Goal: Task Accomplishment & Management: Use online tool/utility

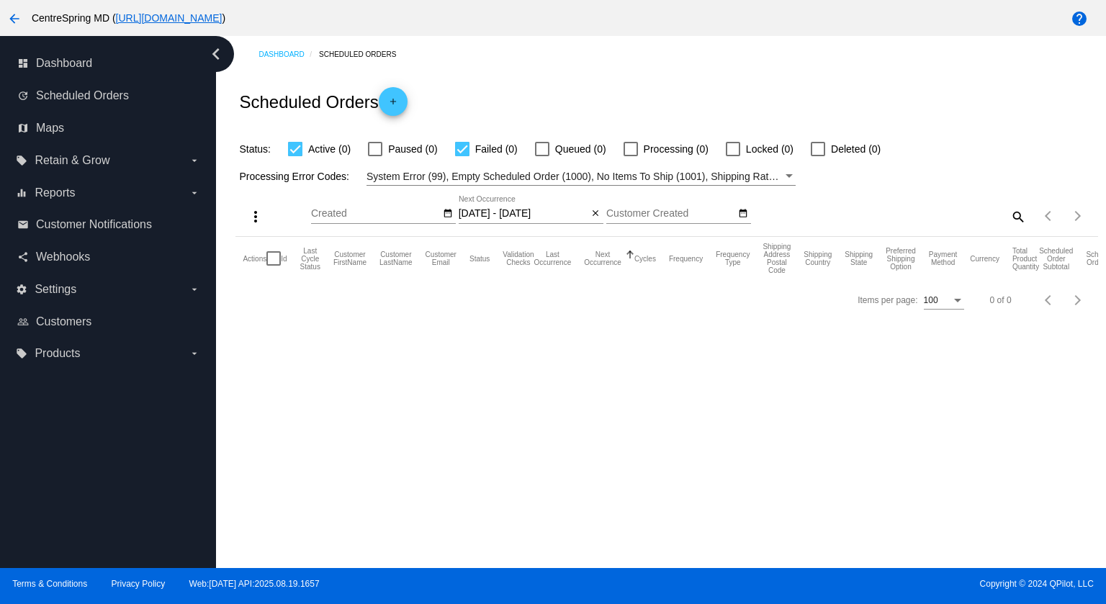
click at [18, 22] on mat-icon "arrow_back" at bounding box center [14, 18] width 17 height 17
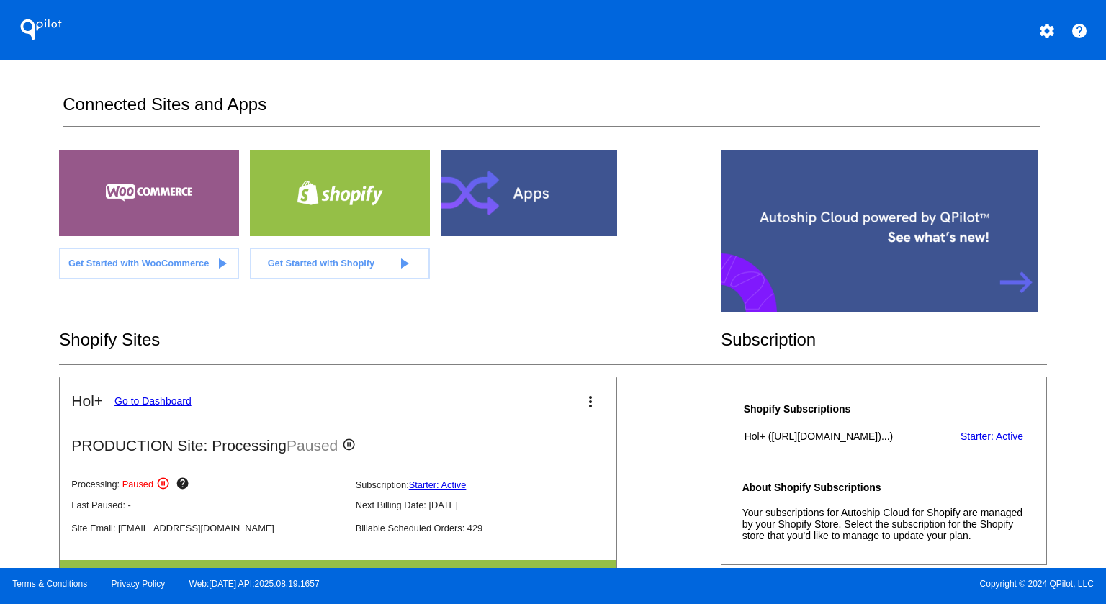
click at [201, 319] on div "Shopify Sites" at bounding box center [390, 339] width 662 height 49
drag, startPoint x: 201, startPoint y: 319, endPoint x: 182, endPoint y: 312, distance: 20.1
click at [178, 308] on section "Get Started with WooCommerce play_arrow Get Started with Shopify play_arrow" at bounding box center [338, 233] width 558 height 166
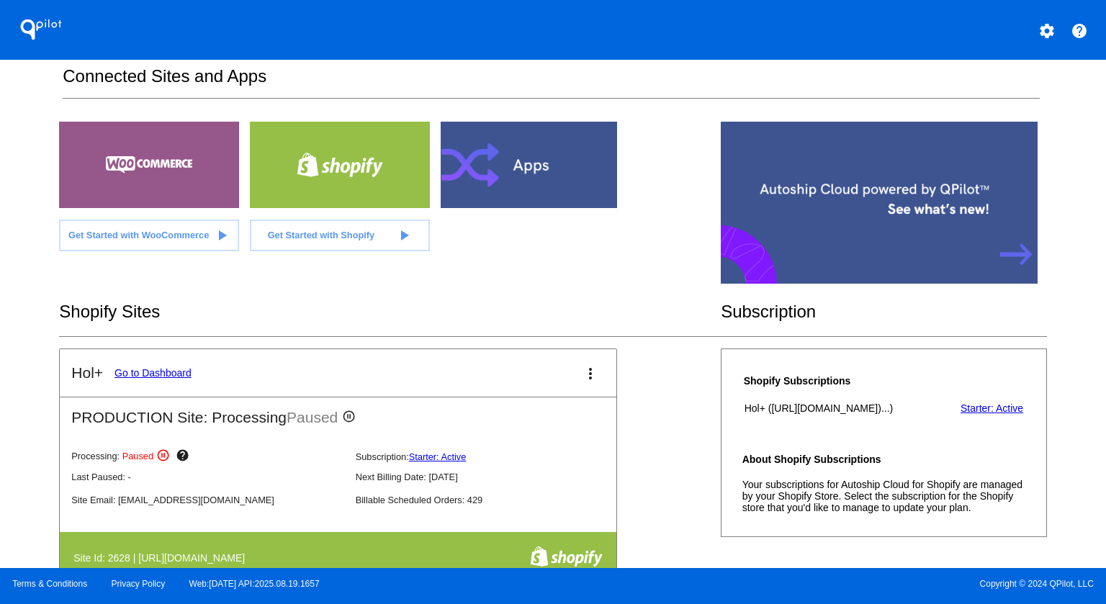
scroll to position [144, 0]
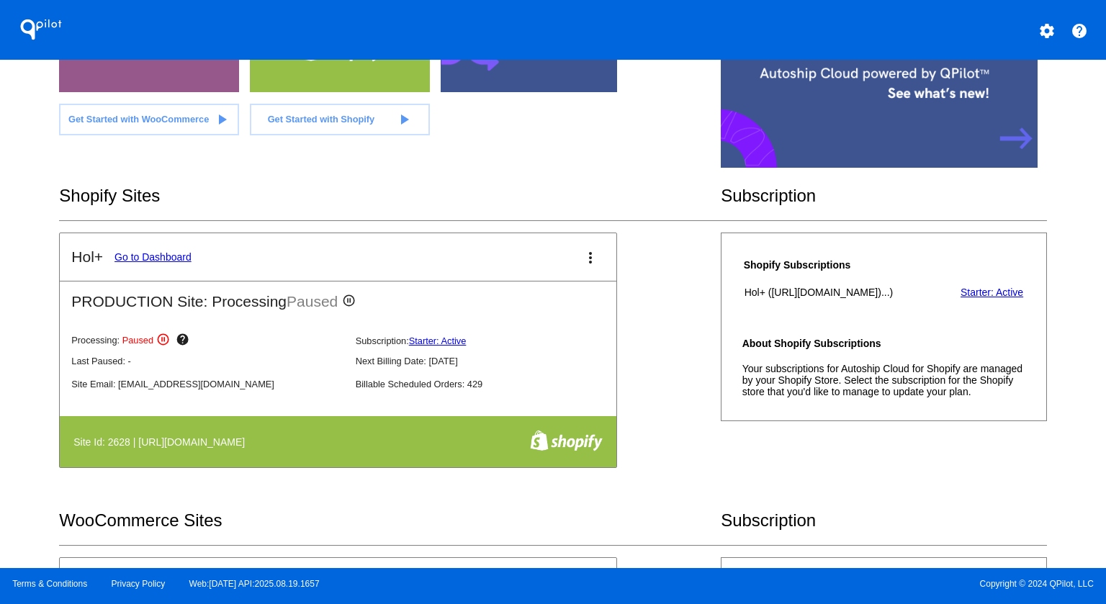
click at [145, 251] on link "Go to Dashboard" at bounding box center [153, 257] width 77 height 12
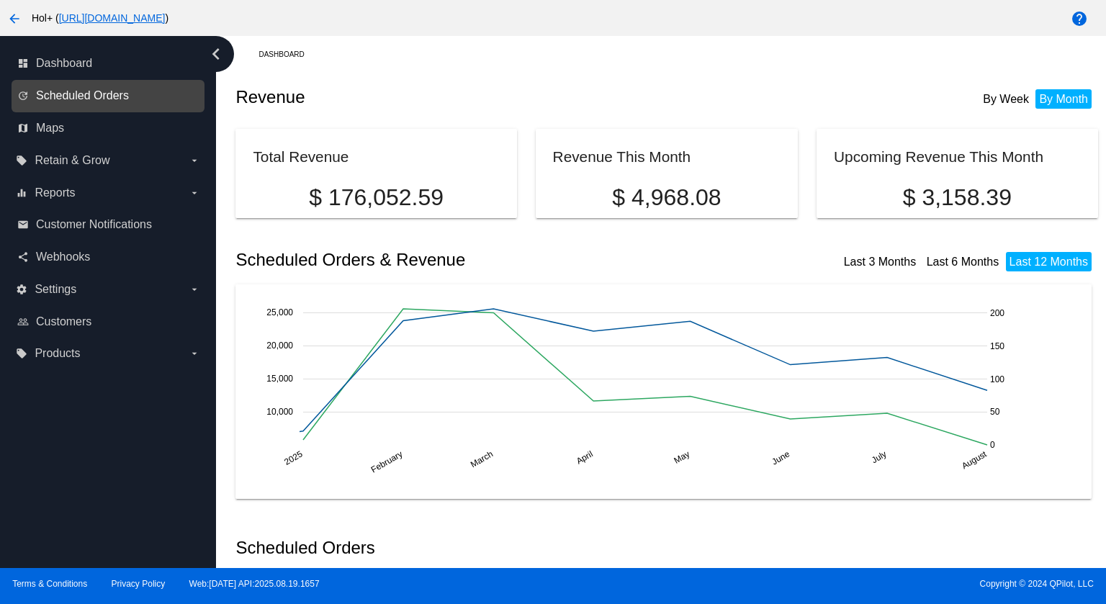
click at [92, 91] on span "Scheduled Orders" at bounding box center [82, 95] width 93 height 13
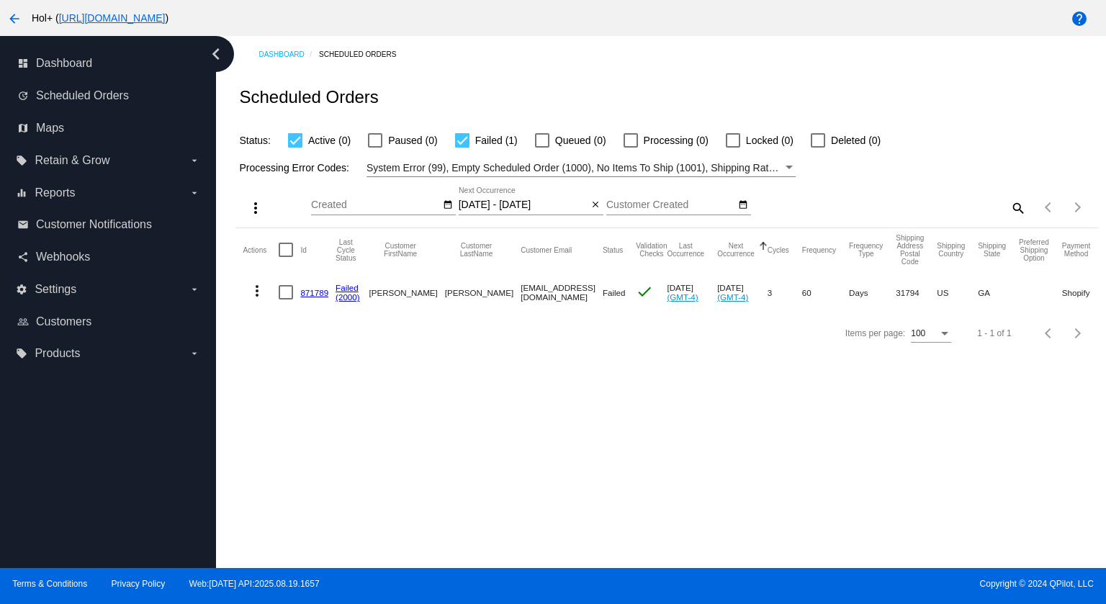
click at [458, 138] on div at bounding box center [462, 140] width 14 height 14
click at [462, 148] on input "Failed (1)" at bounding box center [462, 148] width 1 height 1
checkbox input "false"
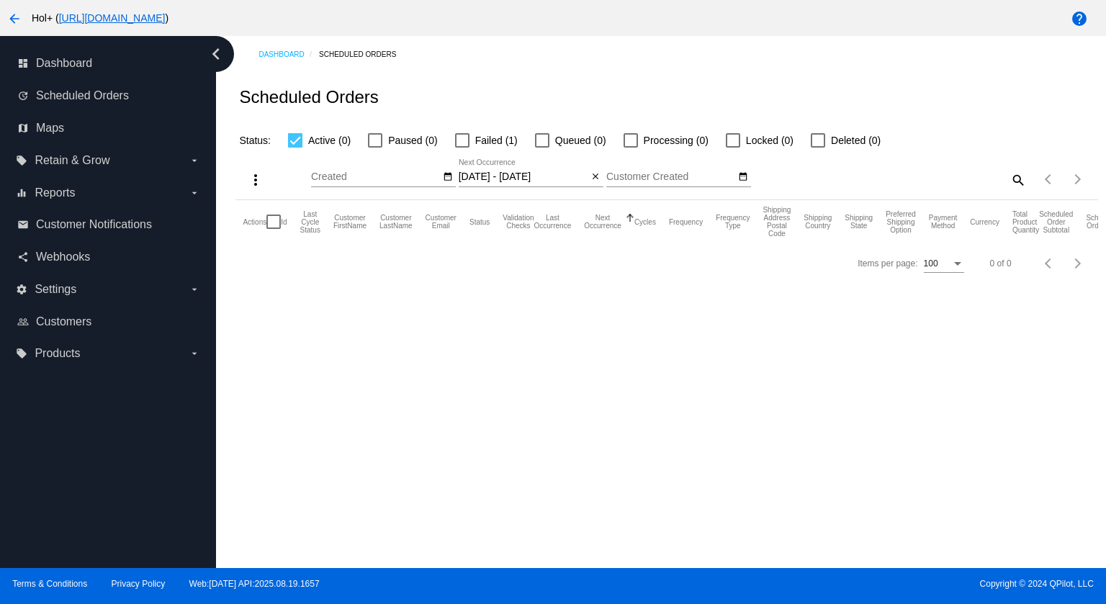
click at [524, 176] on input "[DATE] - [DATE]" at bounding box center [524, 177] width 130 height 12
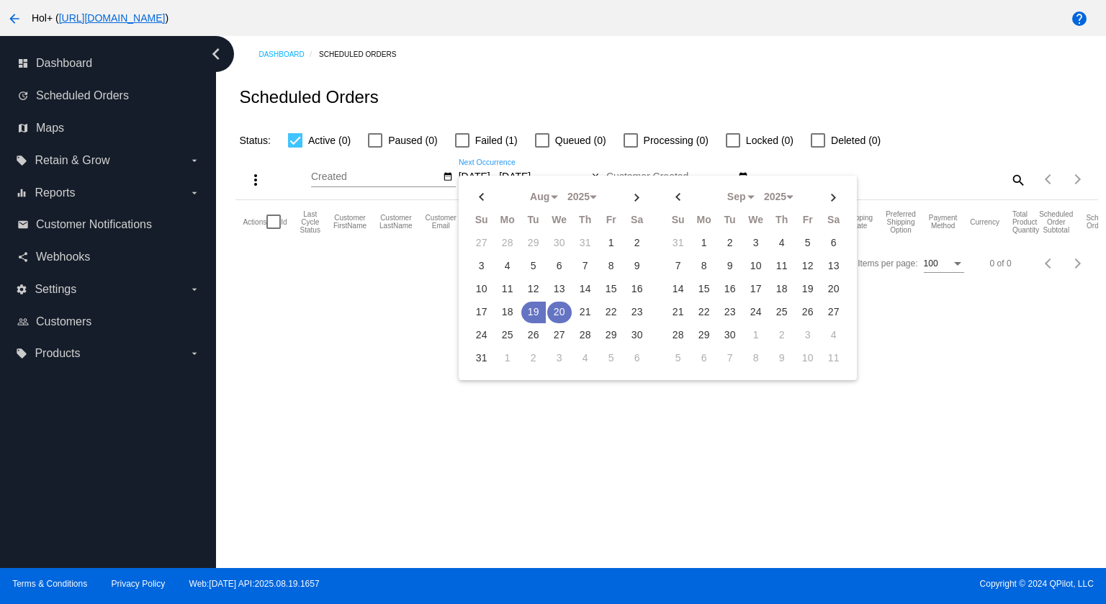
click at [555, 305] on td "20" at bounding box center [559, 313] width 24 height 22
type input "[DATE] - [DATE]"
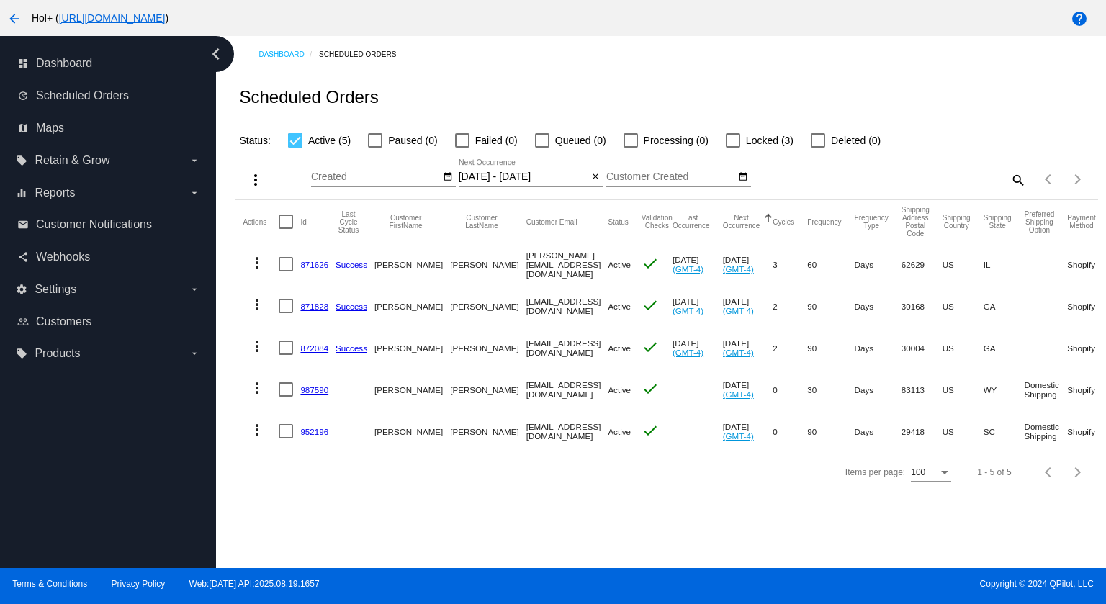
click at [286, 224] on div at bounding box center [286, 222] width 14 height 14
click at [286, 229] on input "checkbox" at bounding box center [285, 229] width 1 height 1
checkbox input "true"
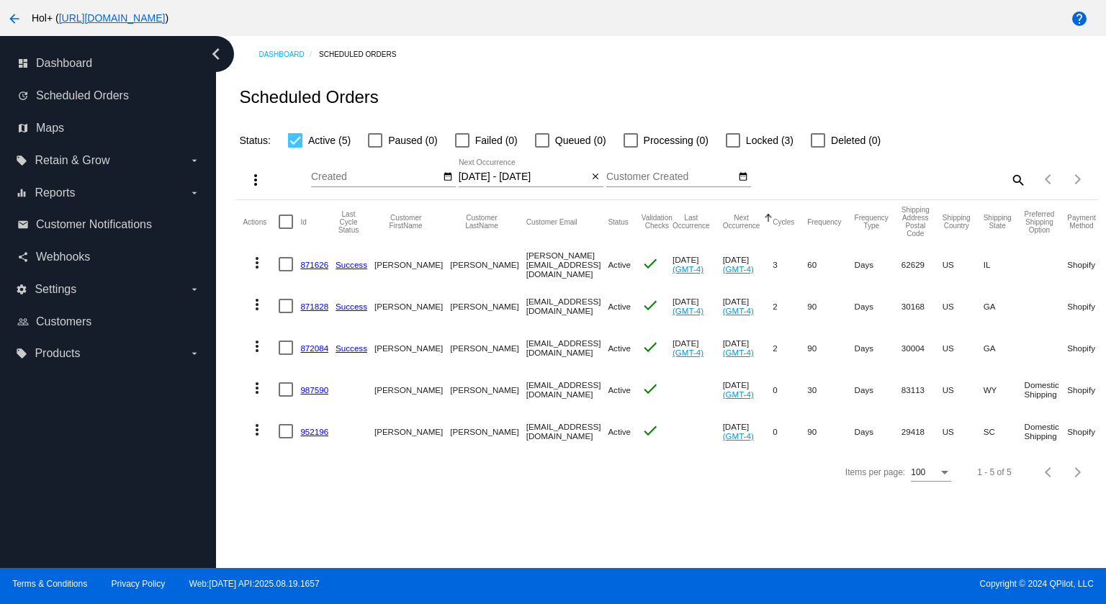
checkbox input "true"
click at [255, 181] on mat-icon "more_vert" at bounding box center [255, 179] width 17 height 17
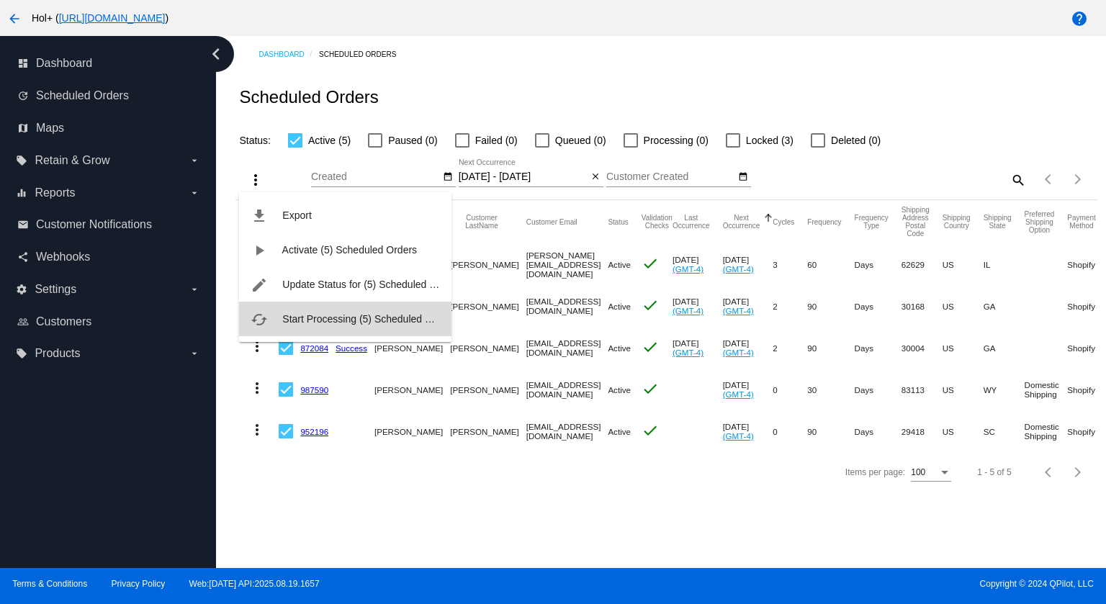
click at [318, 306] on button "cached Start Processing (5) Scheduled Orders" at bounding box center [345, 319] width 212 height 35
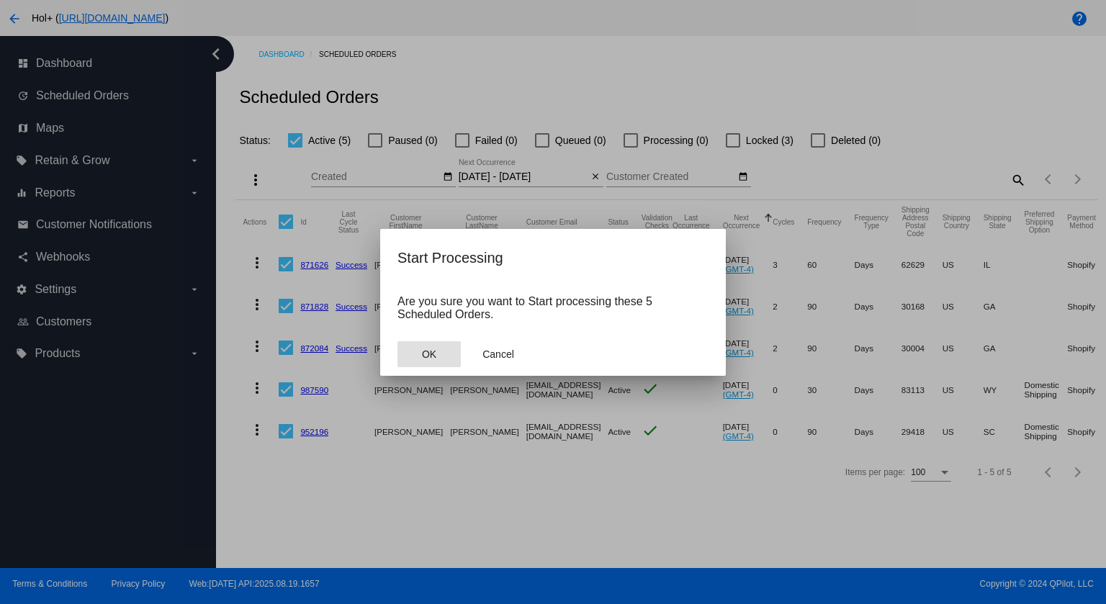
click at [426, 361] on button "OK" at bounding box center [429, 354] width 63 height 26
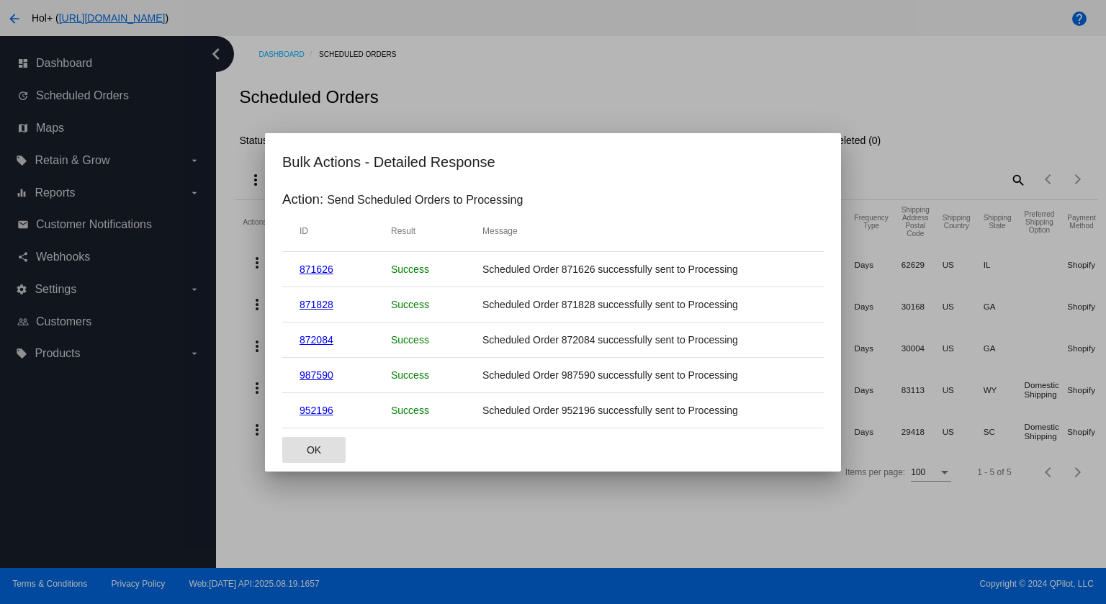
click at [314, 456] on button "OK" at bounding box center [313, 450] width 63 height 26
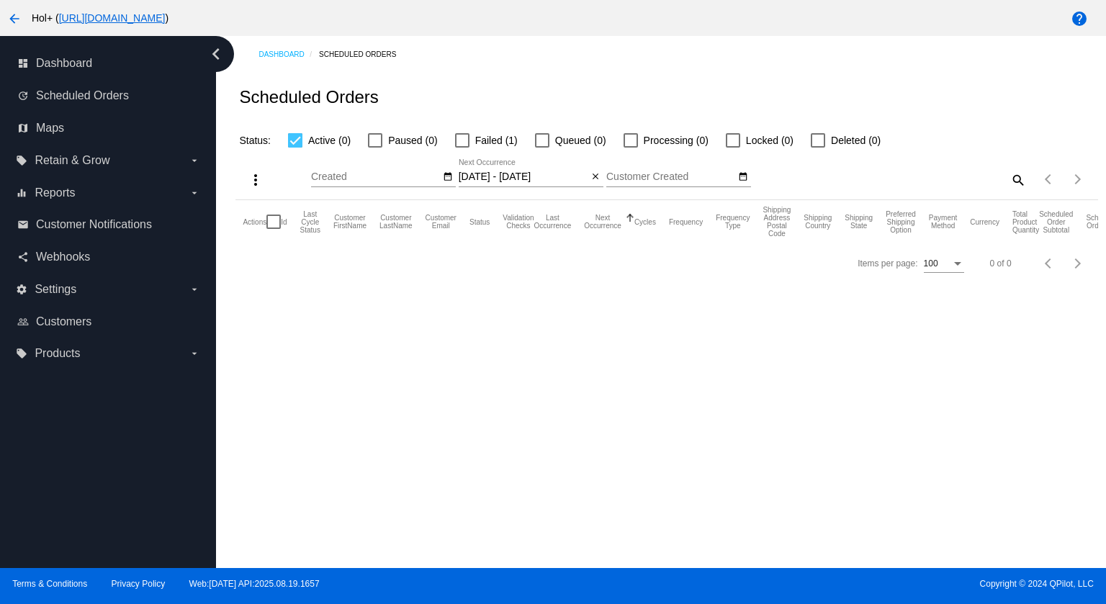
drag, startPoint x: 460, startPoint y: 140, endPoint x: 464, endPoint y: 147, distance: 7.4
click at [460, 140] on div at bounding box center [462, 140] width 14 height 14
click at [462, 148] on input "Failed (1)" at bounding box center [462, 148] width 1 height 1
checkbox input "true"
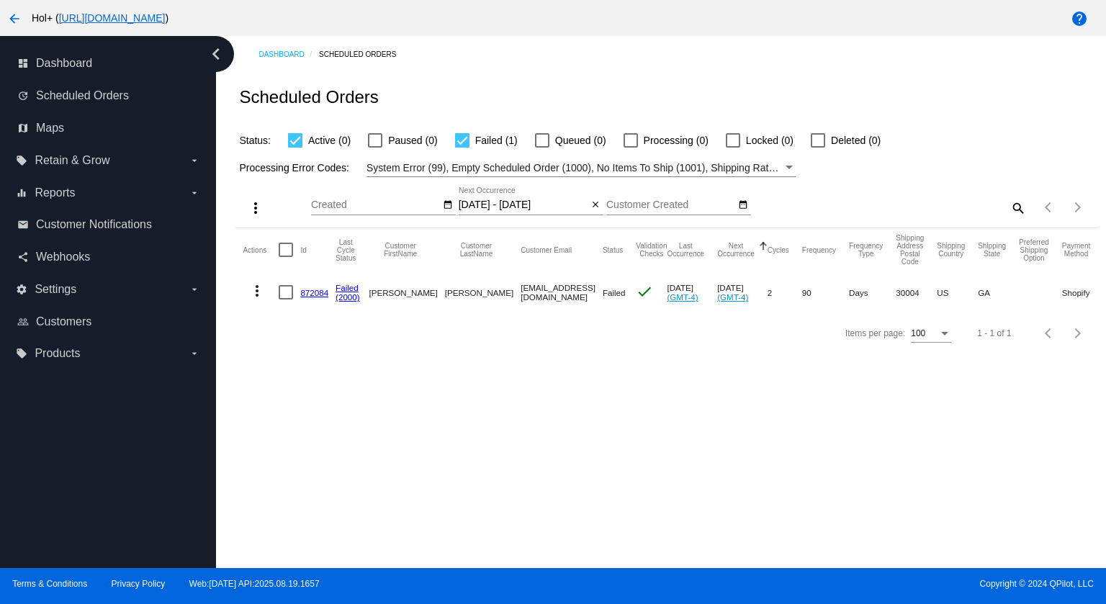
click at [308, 288] on link "872084" at bounding box center [314, 292] width 28 height 9
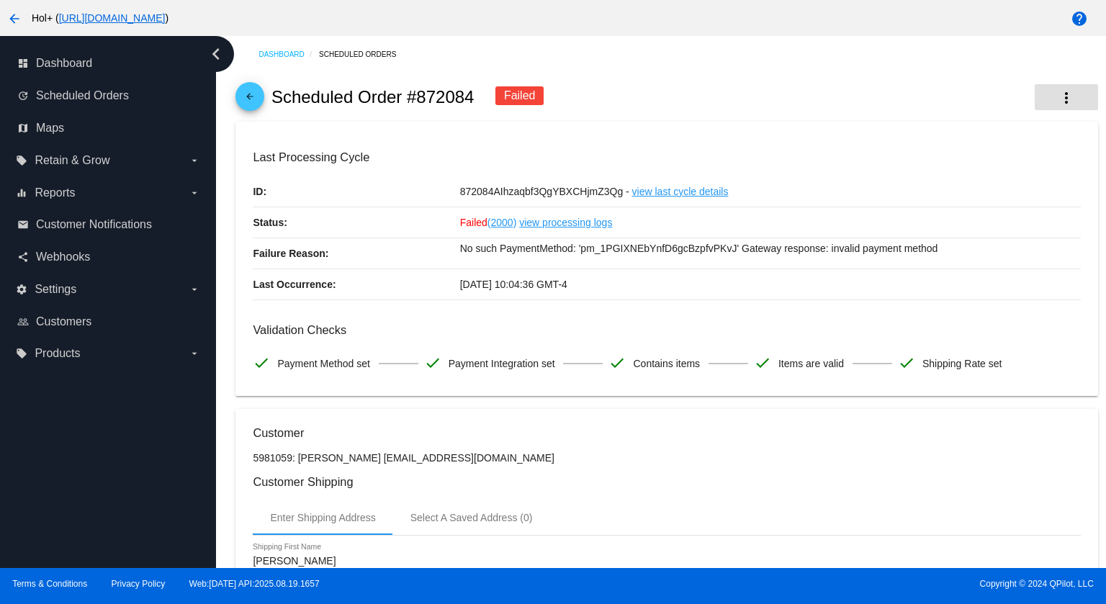
click at [1058, 103] on mat-icon "more_vert" at bounding box center [1066, 97] width 17 height 17
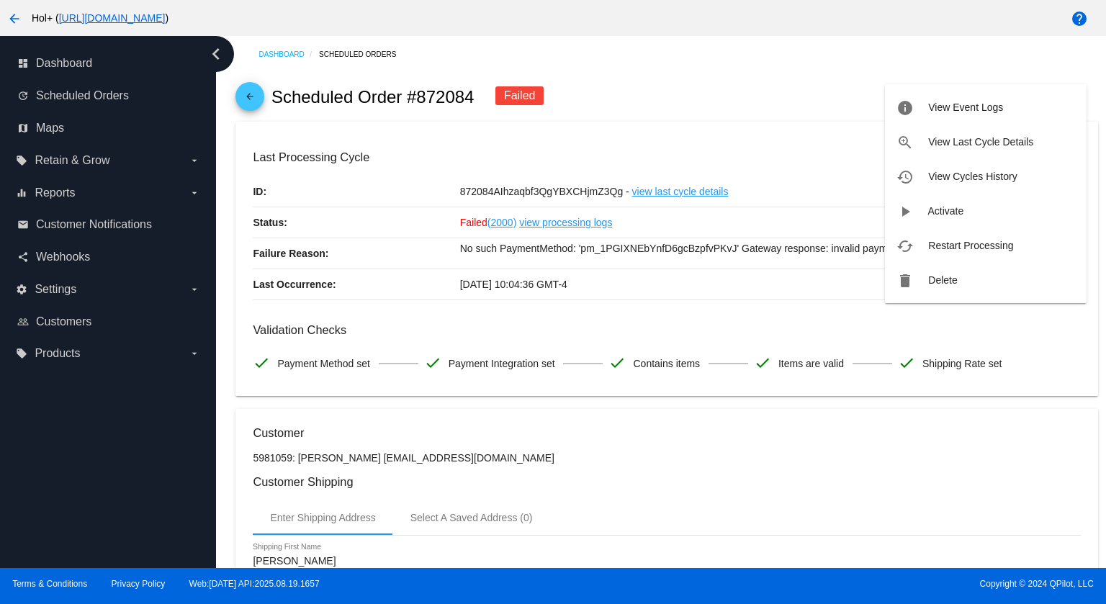
click at [979, 248] on span "Restart Processing" at bounding box center [970, 246] width 85 height 12
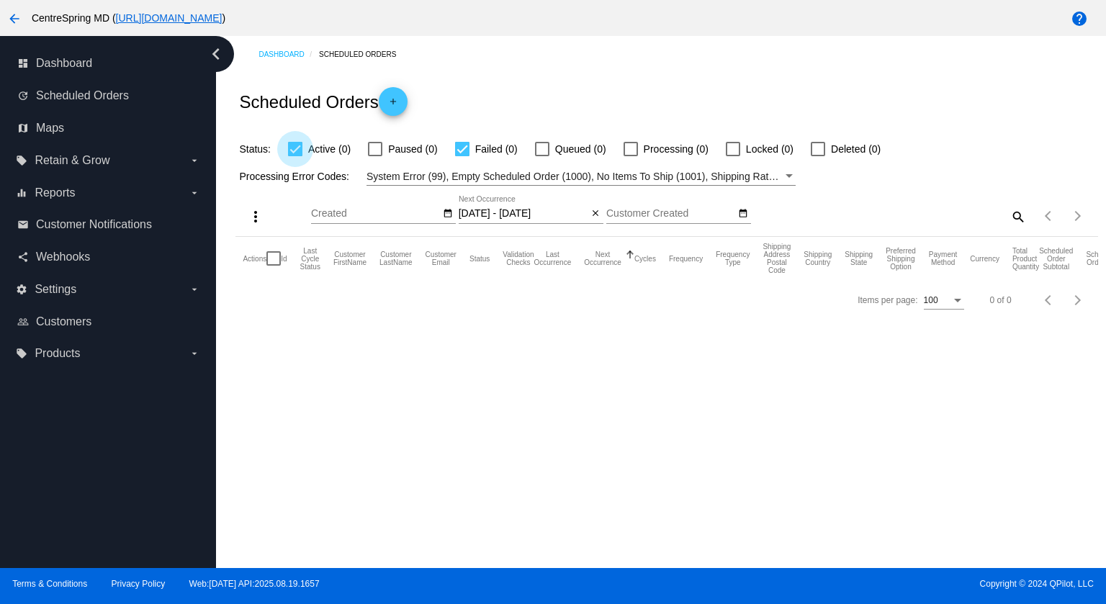
click at [300, 151] on div at bounding box center [295, 149] width 14 height 14
click at [295, 156] on input "Active (0)" at bounding box center [295, 156] width 1 height 1
checkbox input "false"
click at [6, 19] on div "arrow_back CentreSpring MD ( https://centrespringmd.com ) help dashboard Dashbo…" at bounding box center [553, 302] width 1106 height 604
click at [10, 17] on mat-icon "arrow_back" at bounding box center [14, 18] width 17 height 17
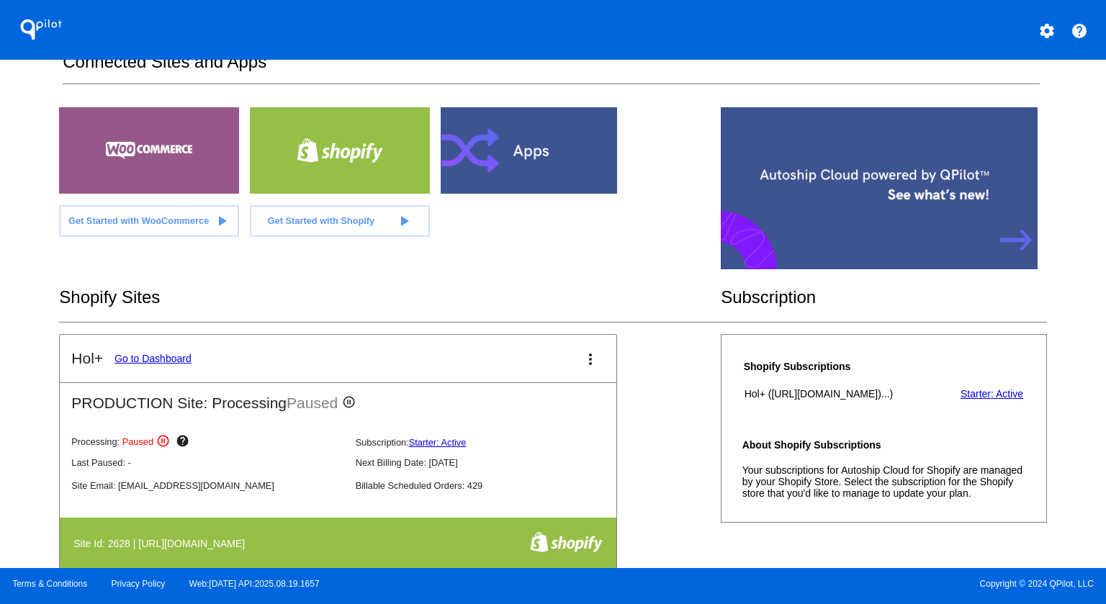
scroll to position [144, 0]
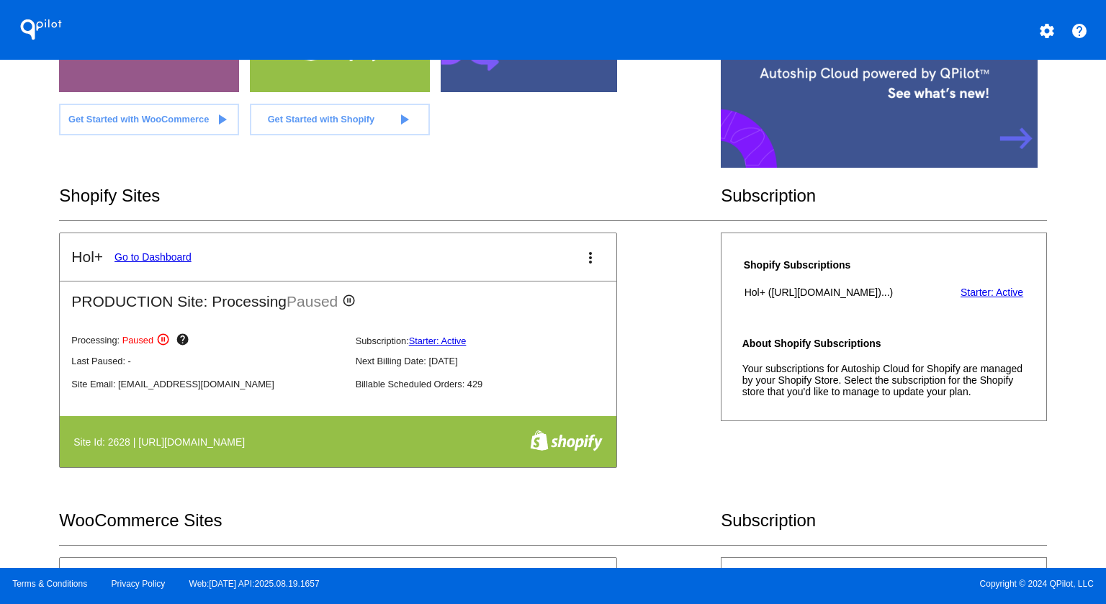
click at [165, 256] on link "Go to Dashboard" at bounding box center [153, 257] width 77 height 12
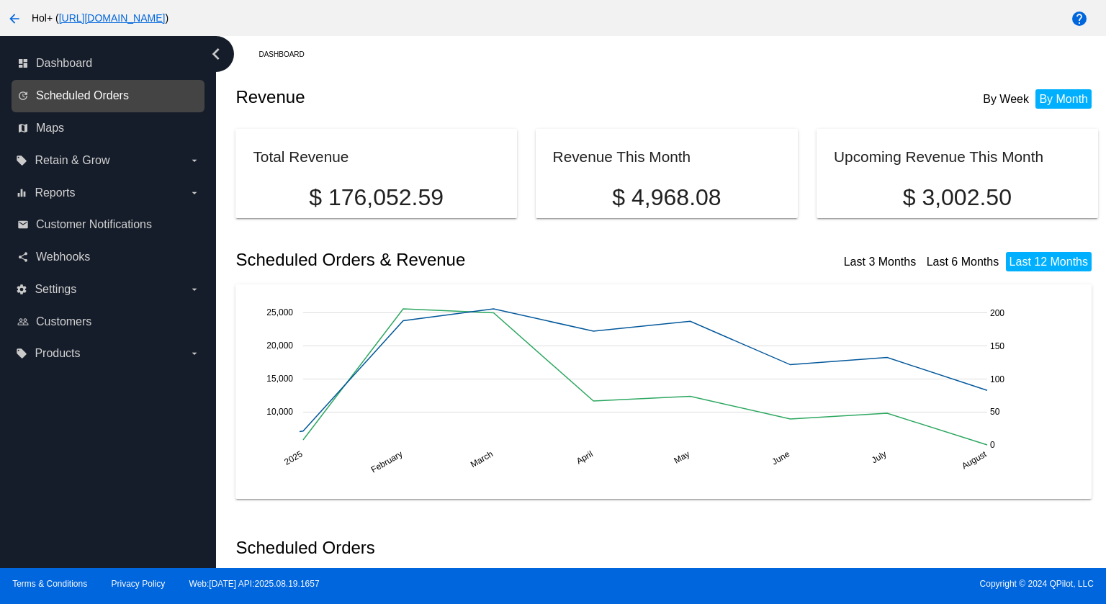
click at [87, 101] on span "Scheduled Orders" at bounding box center [82, 95] width 93 height 13
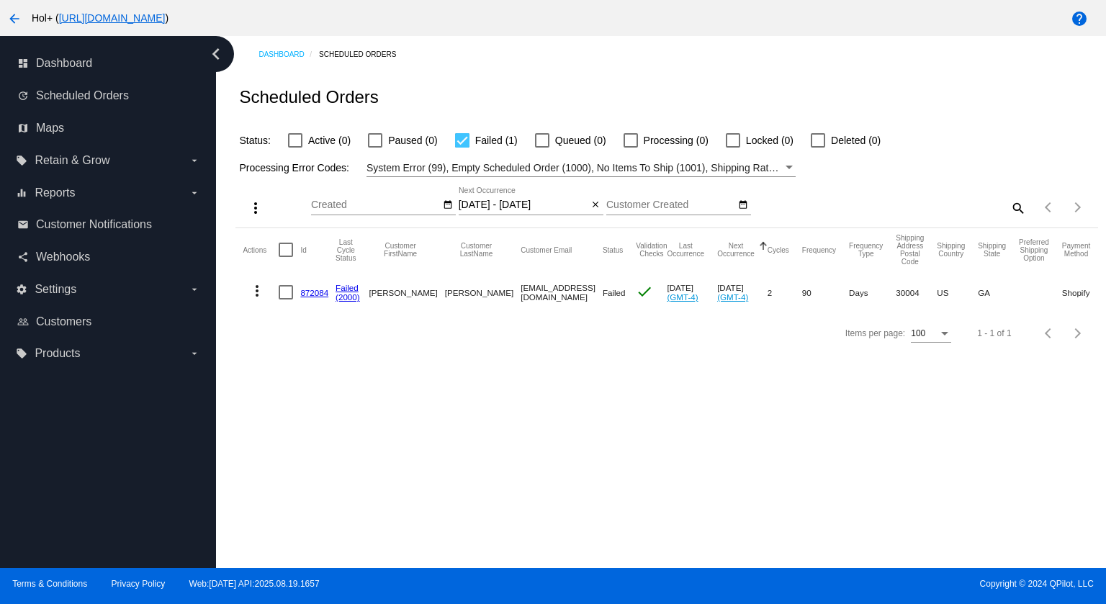
click at [257, 294] on mat-icon "more_vert" at bounding box center [256, 290] width 17 height 17
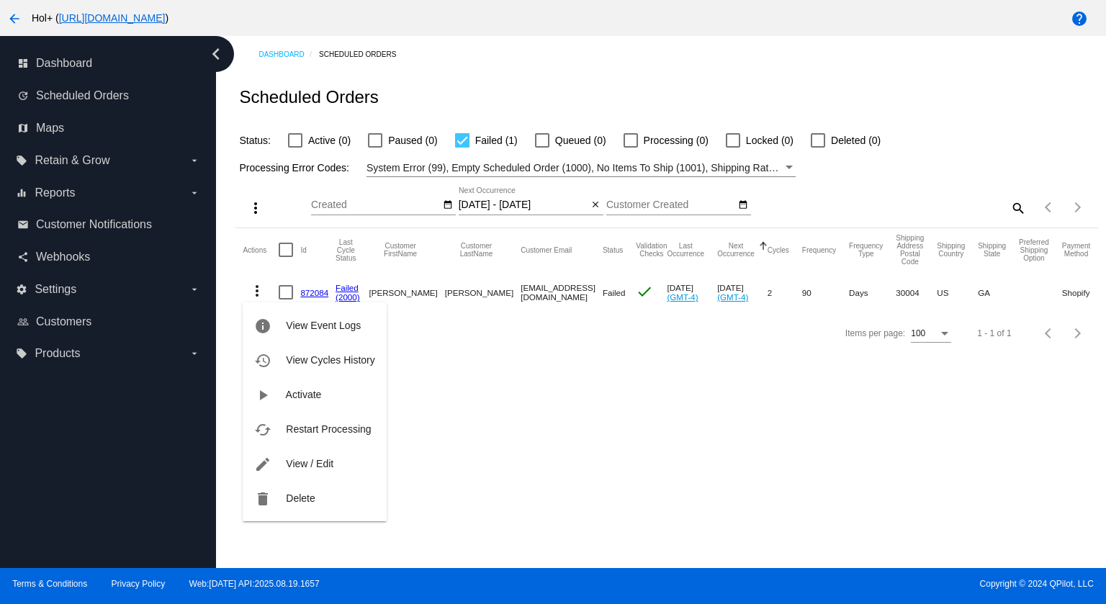
drag, startPoint x: 311, startPoint y: 427, endPoint x: 393, endPoint y: 462, distance: 89.4
click at [311, 427] on span "Restart Processing" at bounding box center [328, 429] width 85 height 12
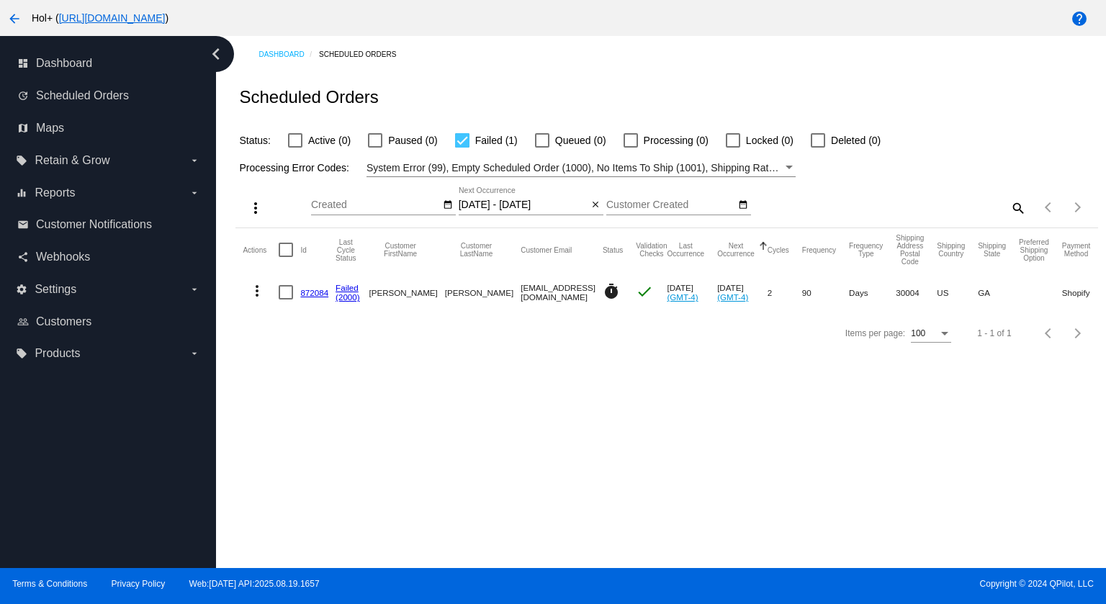
click at [307, 289] on link "872084" at bounding box center [314, 292] width 28 height 9
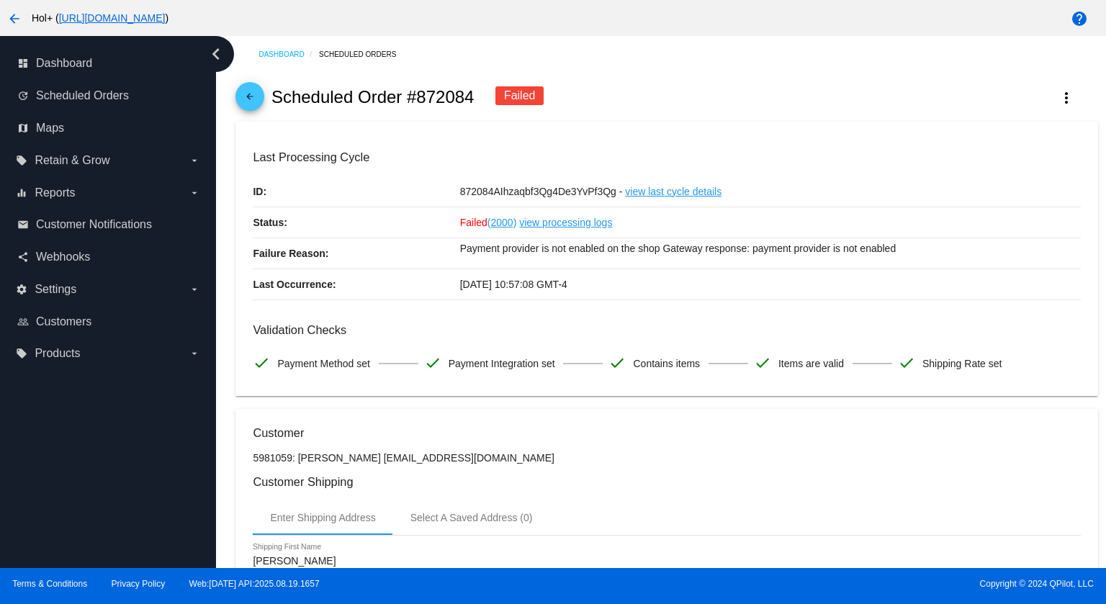
drag, startPoint x: 425, startPoint y: 142, endPoint x: 337, endPoint y: 0, distance: 166.9
click at [19, 17] on mat-icon "arrow_back" at bounding box center [14, 18] width 17 height 17
